Goal: Check status: Check status

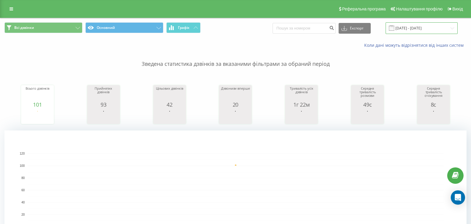
click at [427, 30] on input "[DATE] - [DATE]" at bounding box center [422, 28] width 72 height 12
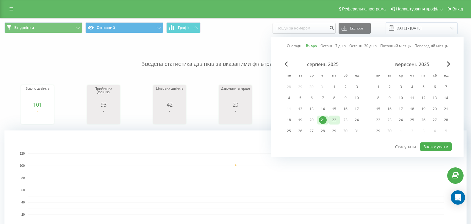
click at [335, 118] on div "22" at bounding box center [334, 120] width 8 height 8
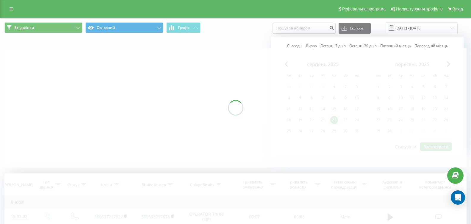
click at [432, 149] on div at bounding box center [235, 107] width 462 height 119
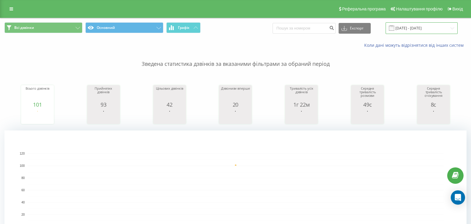
click at [417, 26] on input "[DATE] - [DATE]" at bounding box center [422, 28] width 72 height 12
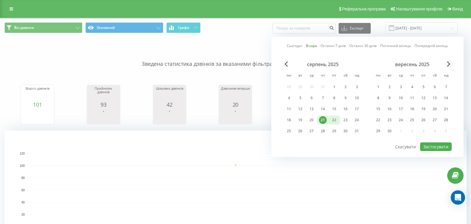
click at [338, 117] on div "22" at bounding box center [334, 120] width 8 height 8
click at [435, 143] on button "Застосувати" at bounding box center [436, 146] width 32 height 9
type input "[DATE] - [DATE]"
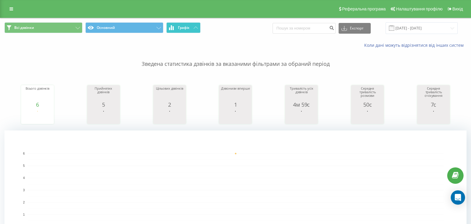
click at [195, 26] on button "Графік" at bounding box center [183, 27] width 34 height 11
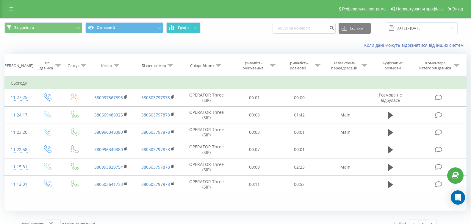
click at [195, 26] on button "Графік" at bounding box center [183, 27] width 34 height 11
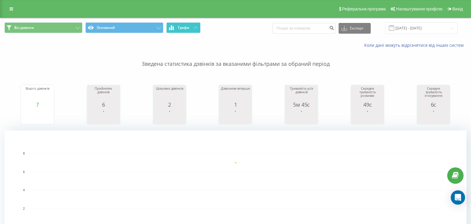
click at [191, 27] on button "Графік" at bounding box center [183, 27] width 34 height 11
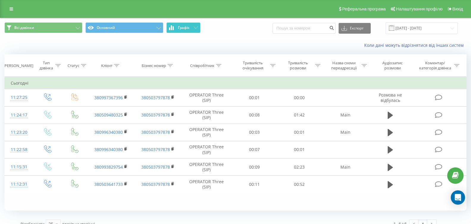
click at [191, 27] on button "Графік" at bounding box center [183, 27] width 34 height 11
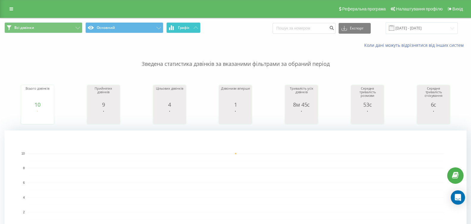
click at [186, 26] on span "Графік" at bounding box center [184, 28] width 12 height 4
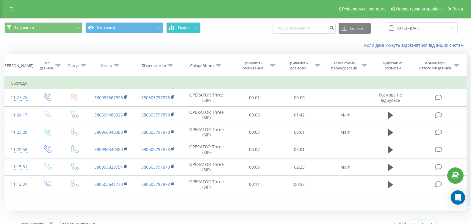
click at [186, 26] on span "Графік" at bounding box center [184, 28] width 12 height 4
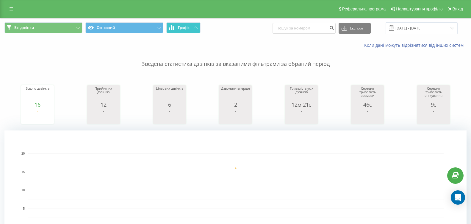
click at [168, 27] on button "Графік" at bounding box center [183, 27] width 34 height 11
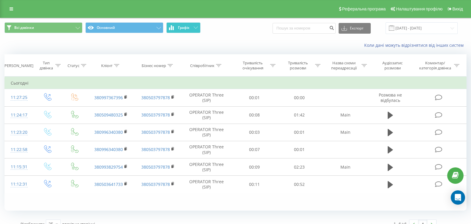
click at [168, 27] on button "Графік" at bounding box center [183, 27] width 34 height 11
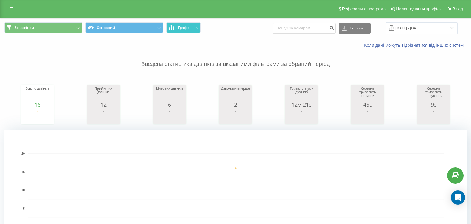
click at [183, 30] on button "Графік" at bounding box center [183, 27] width 34 height 11
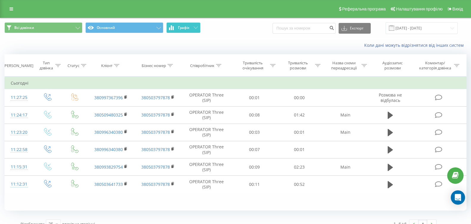
click at [183, 29] on span "Графік" at bounding box center [184, 28] width 12 height 4
